Goal: Information Seeking & Learning: Learn about a topic

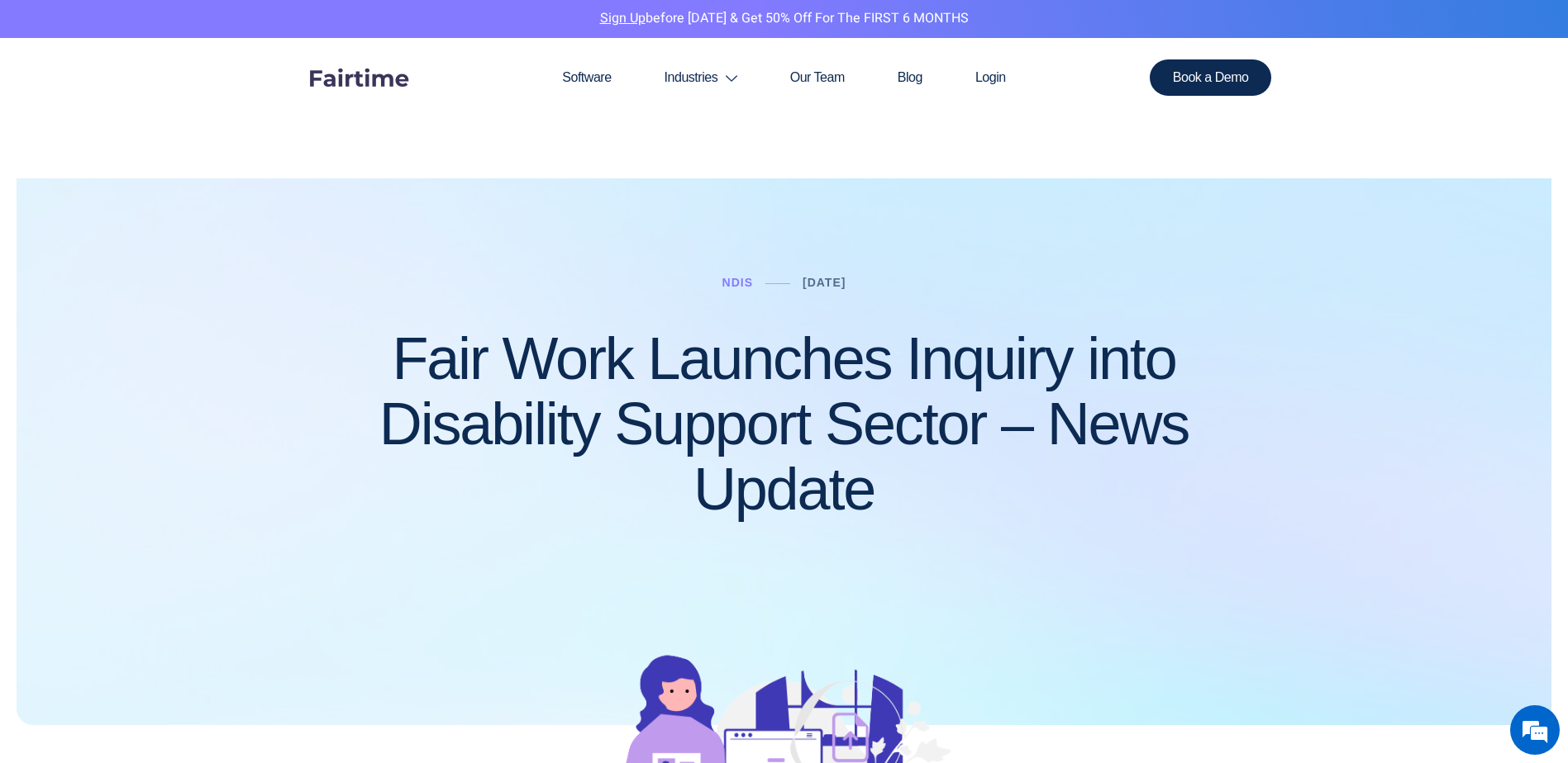
click at [827, 354] on h1 "Fair Work Launches Inquiry into Disability Support Sector – News Update" at bounding box center [784, 424] width 975 height 197
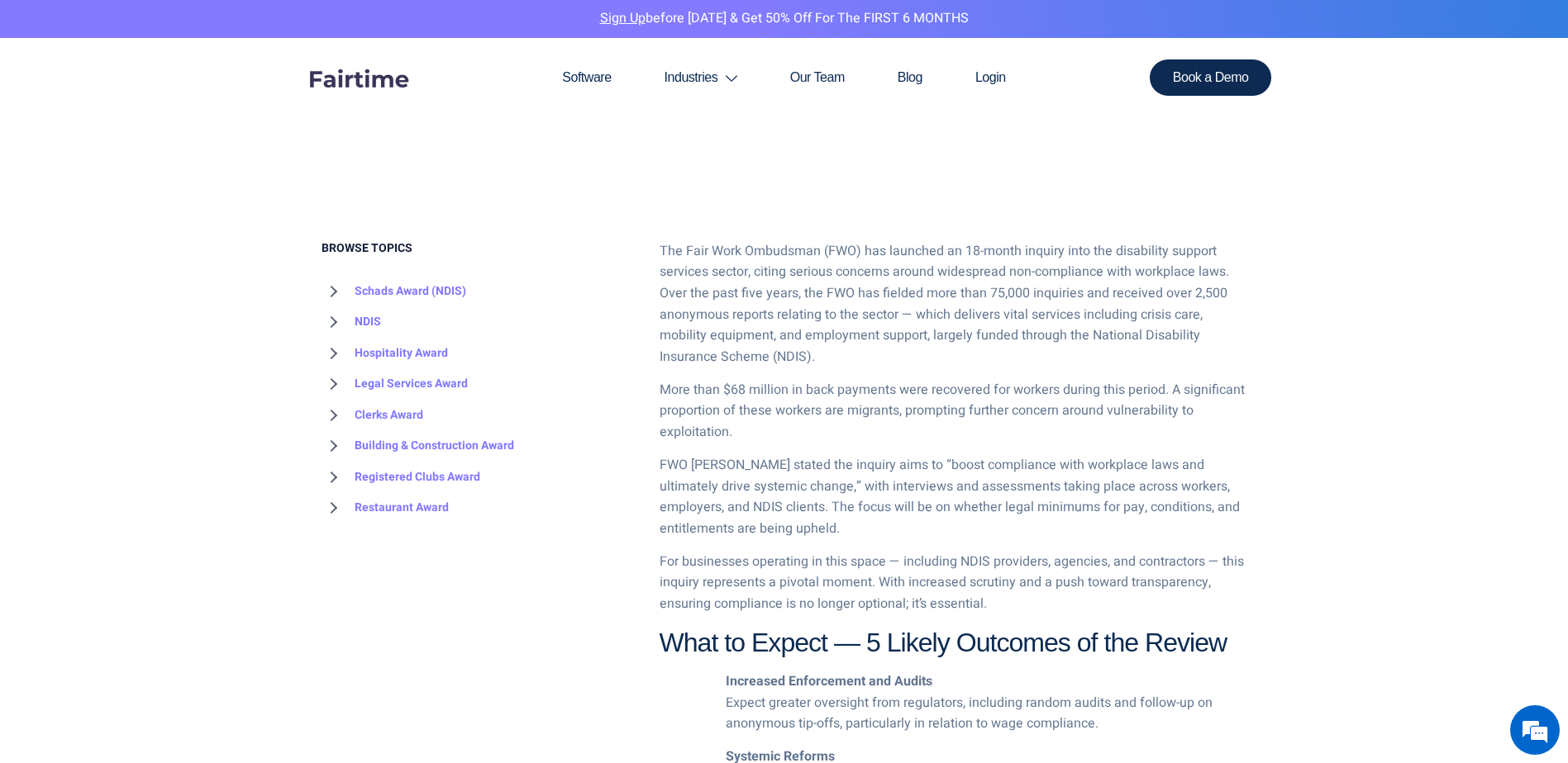
click at [713, 314] on p "The Fair Work Ombudsman (FWO) has launched an 18-month inquiry into the disabil…" at bounding box center [953, 304] width 587 height 127
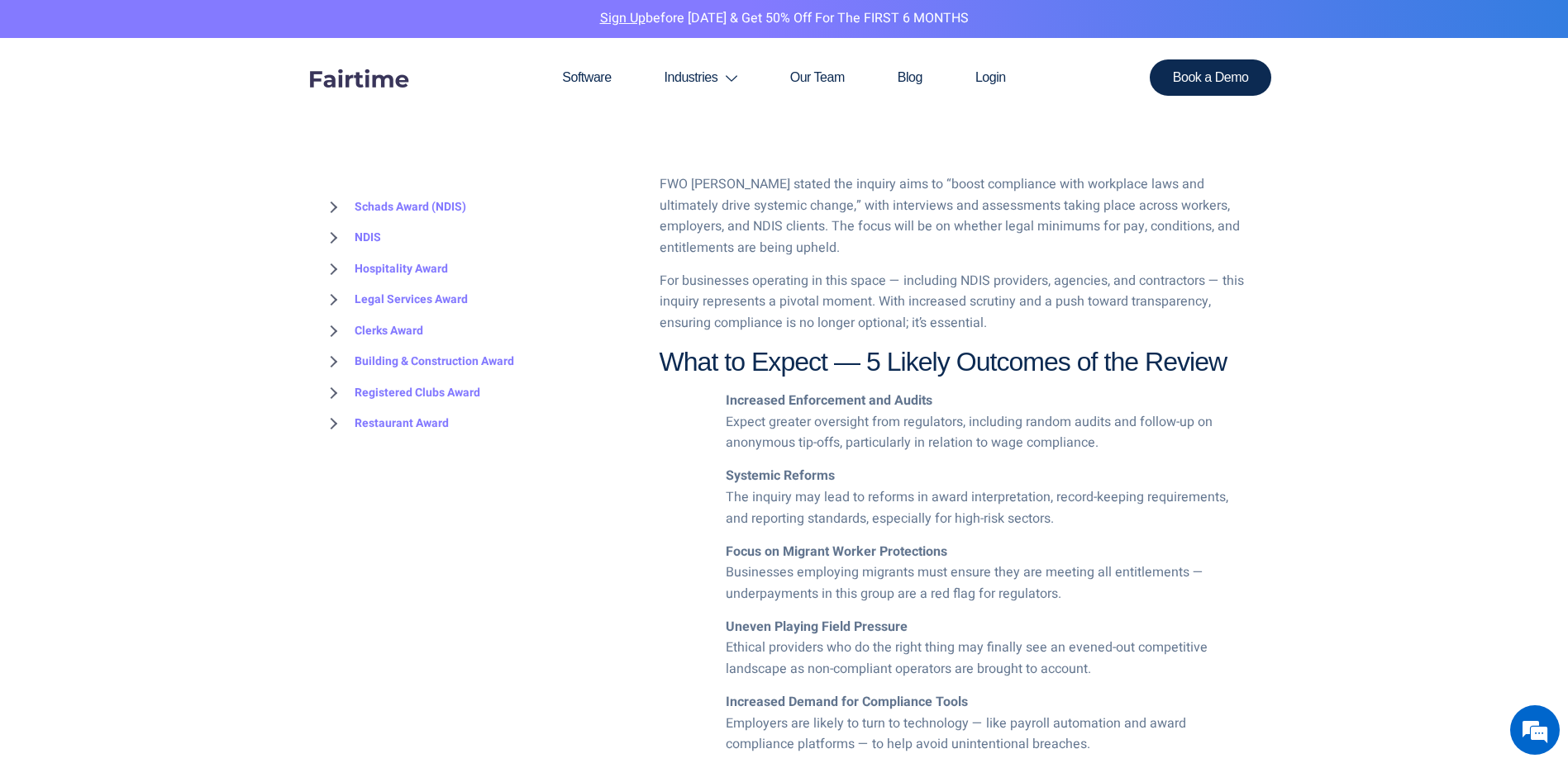
scroll to position [1404, 0]
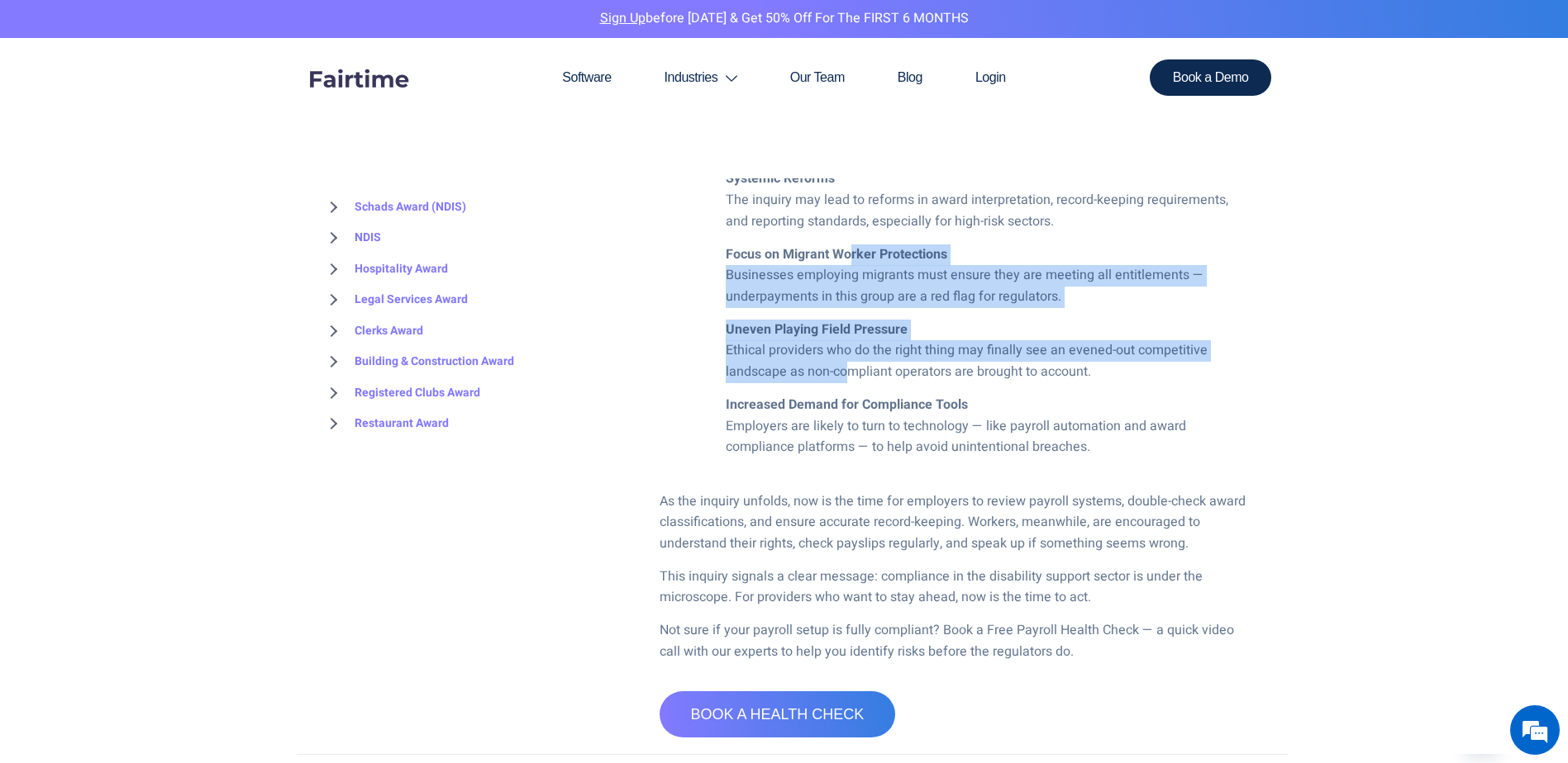
drag, startPoint x: 847, startPoint y: 254, endPoint x: 848, endPoint y: 365, distance: 111.0
click at [848, 365] on div "The Fair Work Ombudsman (FWO) has launched an 18-month inquiry into the disabil…" at bounding box center [953, 163] width 587 height 1000
click at [848, 365] on li "Uneven Playing Field Pressure Ethical providers who do the right thing may fina…" at bounding box center [986, 352] width 521 height 63
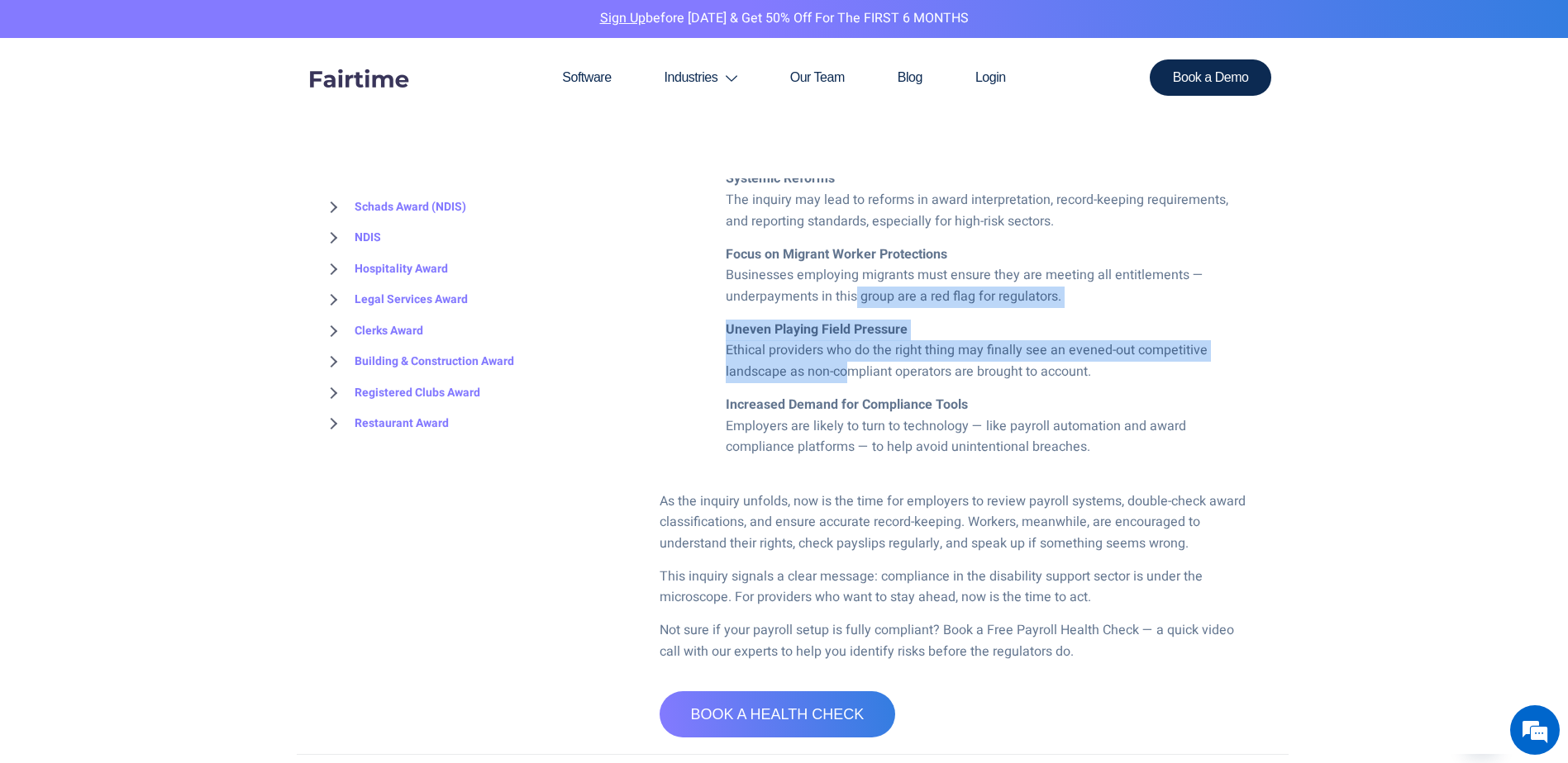
drag, startPoint x: 849, startPoint y: 365, endPoint x: 853, endPoint y: 290, distance: 75.1
click at [853, 290] on div "The Fair Work Ombudsman (FWO) has launched an 18-month inquiry into the disabil…" at bounding box center [953, 163] width 587 height 1000
click at [853, 290] on li "Focus on Migrant Worker Protections Businesses employing migrants must ensure t…" at bounding box center [986, 276] width 521 height 63
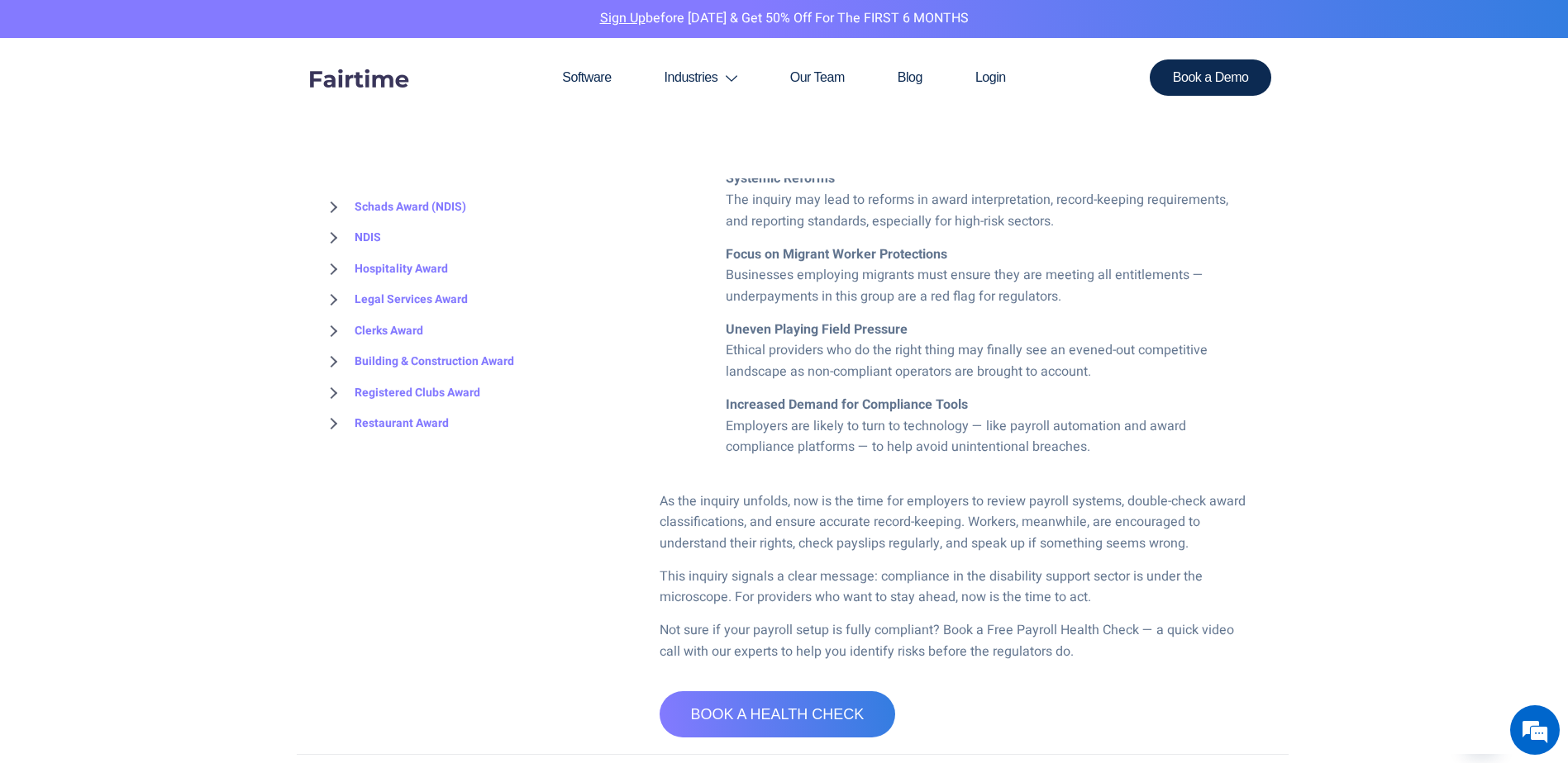
click at [807, 395] on strong "Increased Demand for Compliance Tools" at bounding box center [846, 405] width 242 height 20
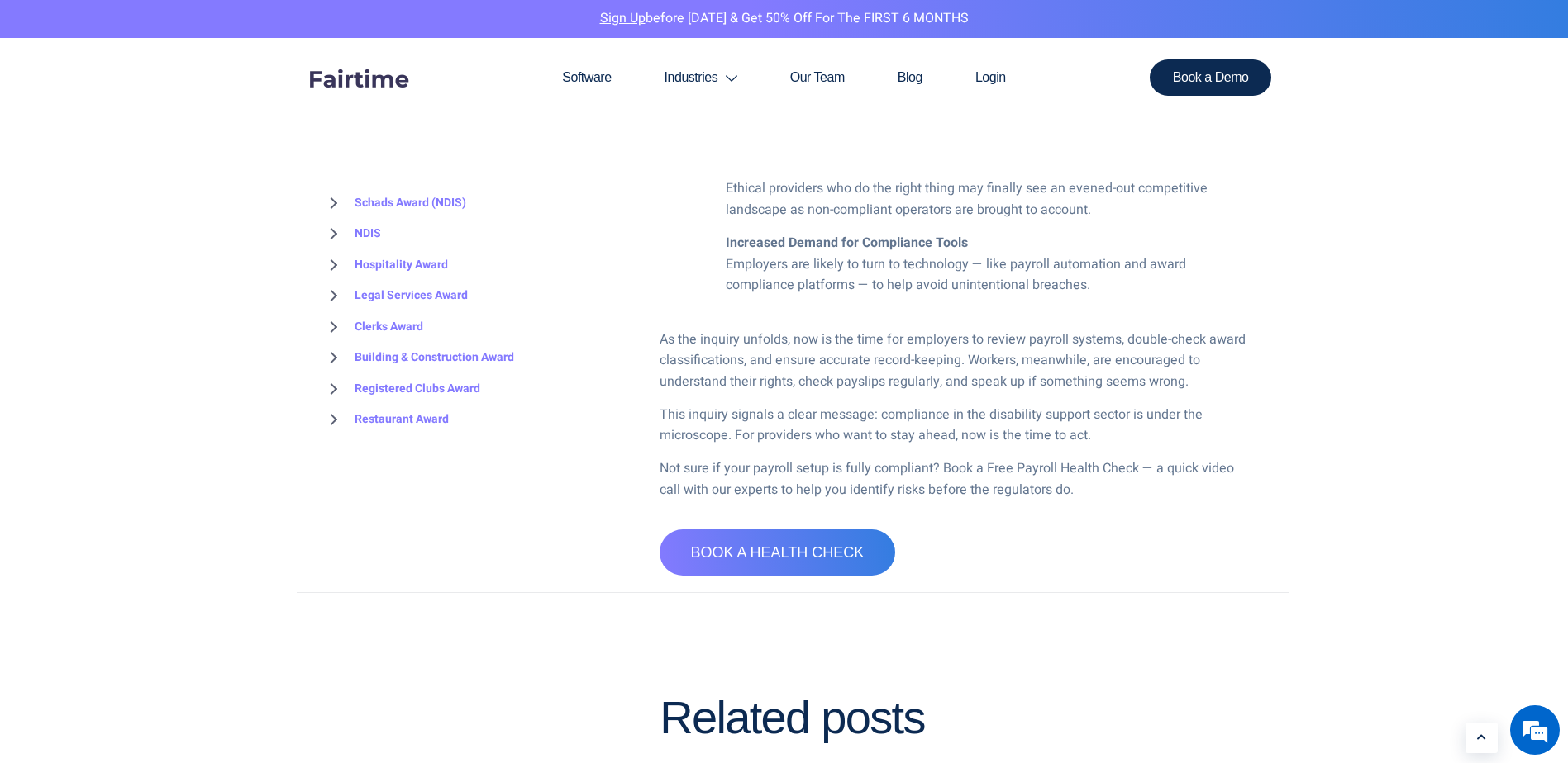
scroll to position [1569, 0]
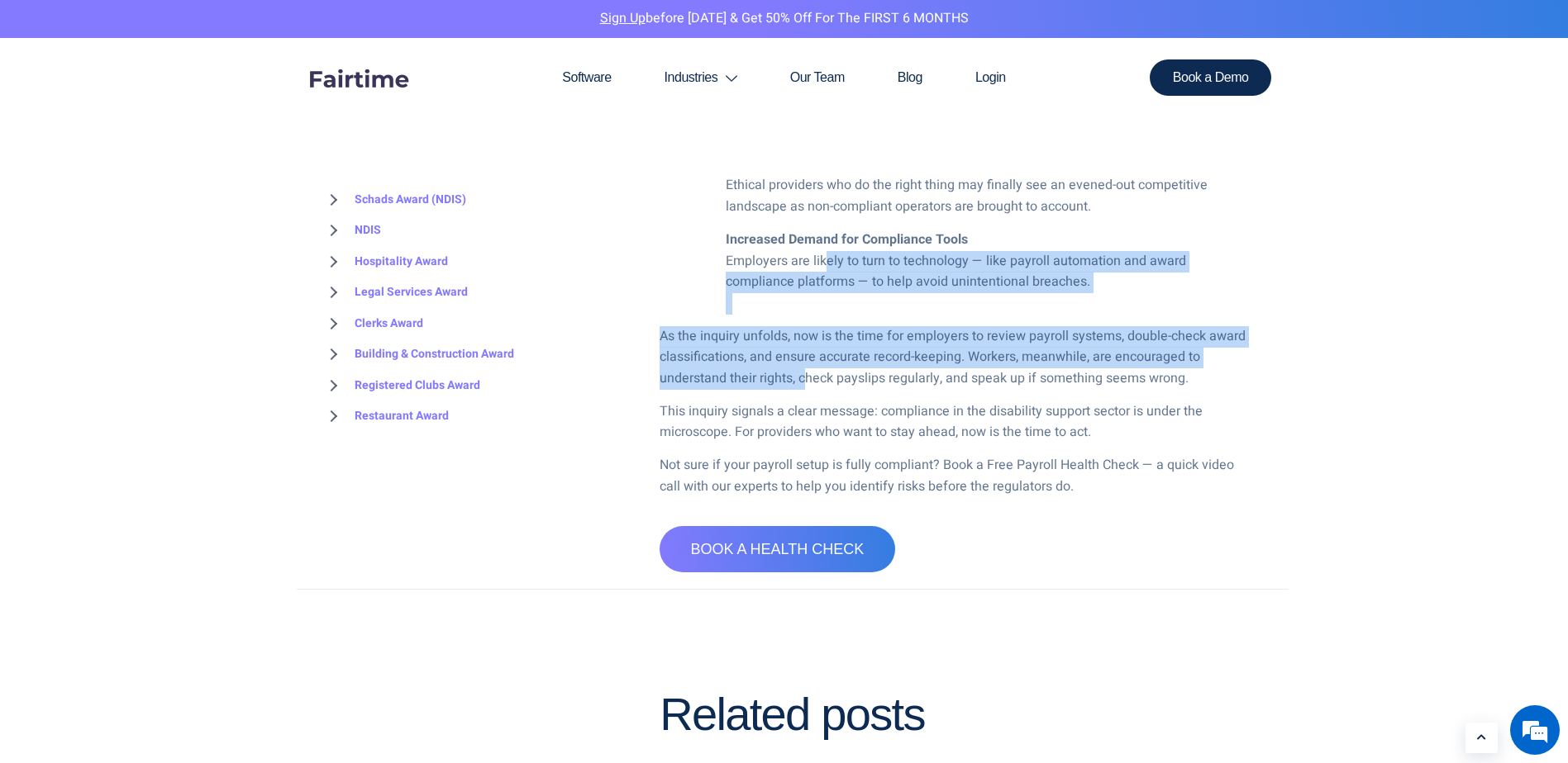
drag, startPoint x: 804, startPoint y: 375, endPoint x: 823, endPoint y: 267, distance: 109.7
click at [823, 267] on li "Increased Demand for Compliance Tools Employers are likely to turn to technolog…" at bounding box center [986, 261] width 521 height 63
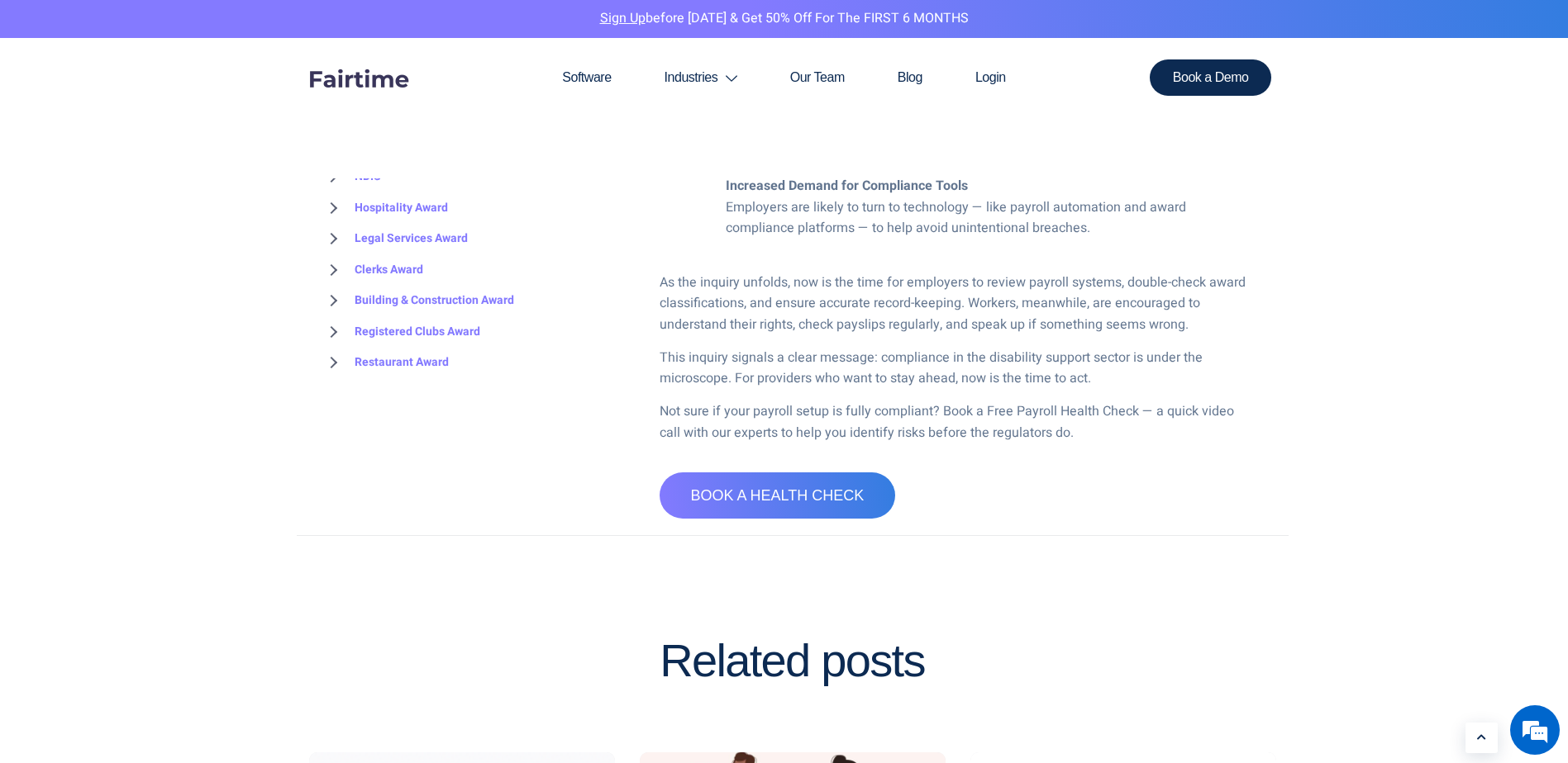
scroll to position [1653, 0]
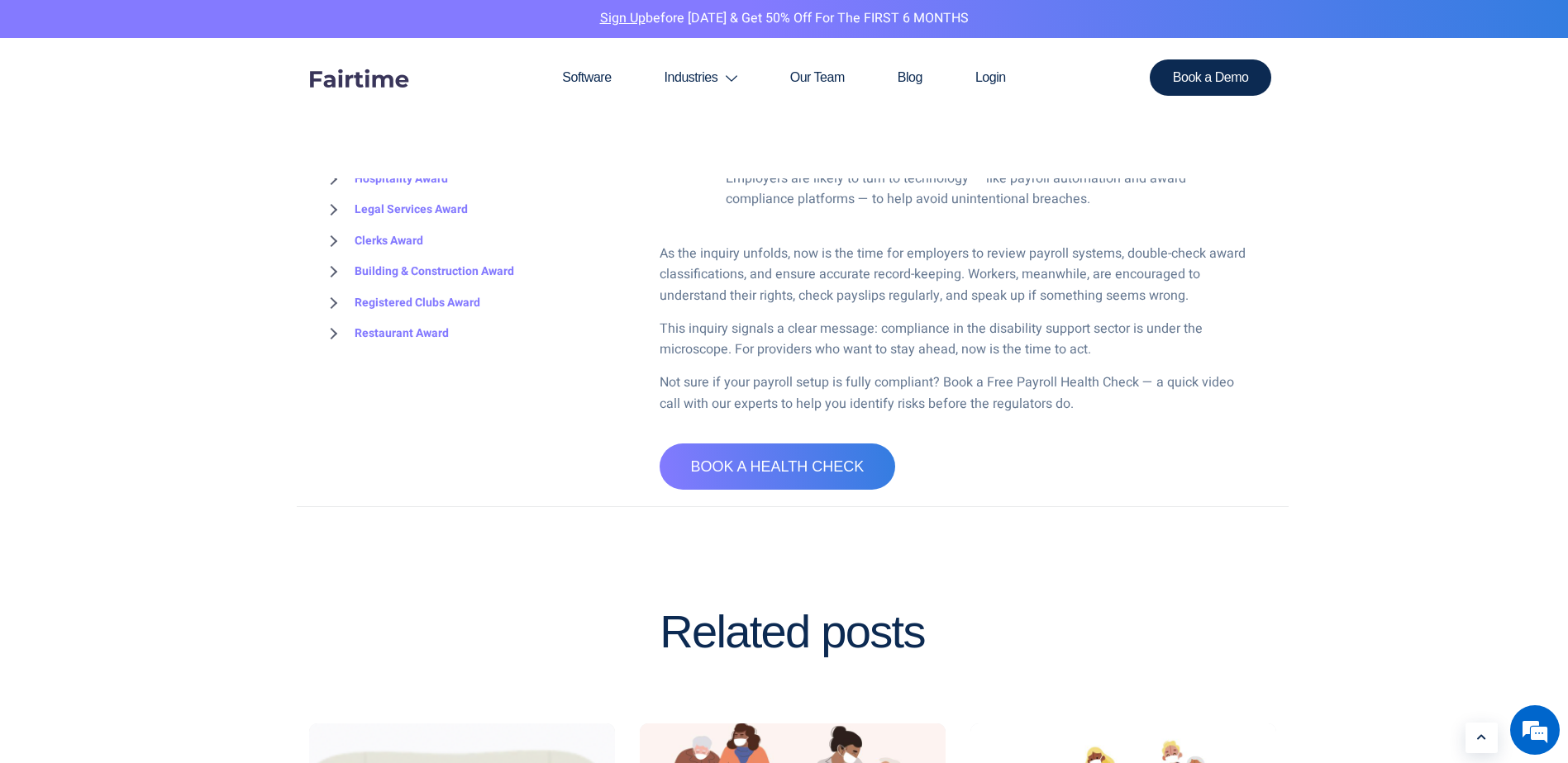
click at [844, 255] on p "As the inquiry unfolds, now is the time for employers to review payroll systems…" at bounding box center [953, 276] width 587 height 63
click at [857, 335] on p "This inquiry signals a clear message: compliance in the disability support sect…" at bounding box center [953, 340] width 587 height 42
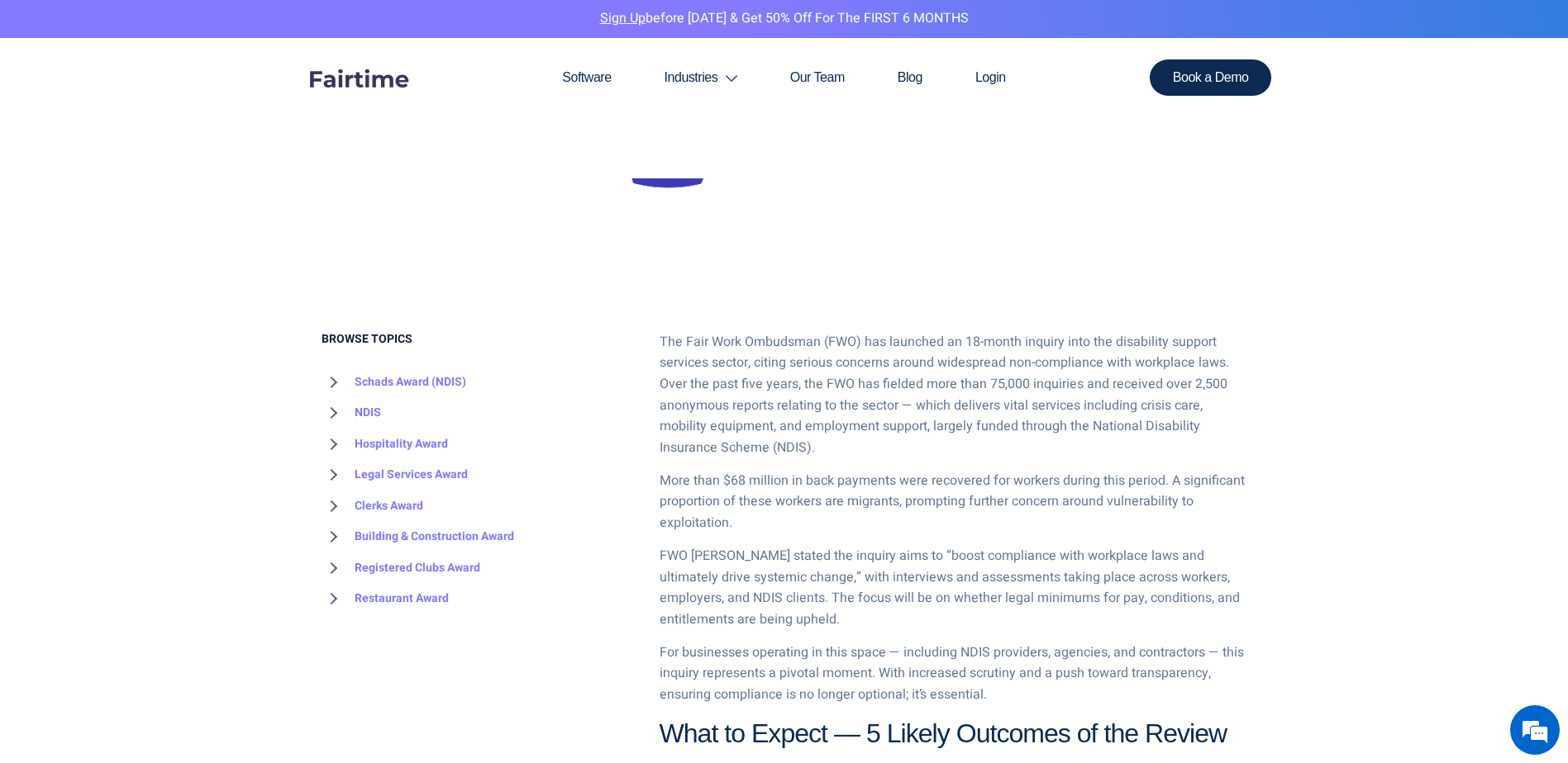
scroll to position [743, 0]
